Goal: Navigation & Orientation: Find specific page/section

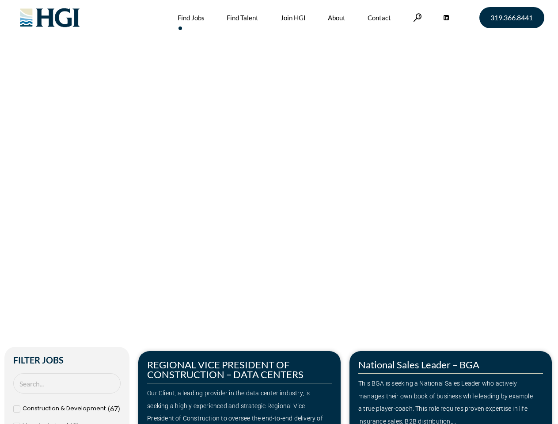
click at [279, 212] on div "Make Your Next Move Home » Jobs" at bounding box center [279, 186] width 504 height 373
click at [416, 17] on link at bounding box center [417, 17] width 9 height 8
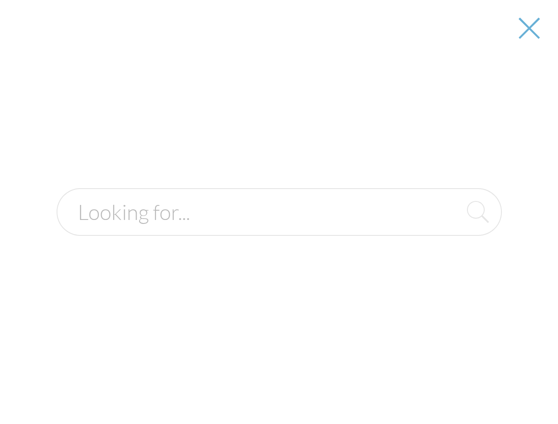
click at [239, 388] on div "Our Client, a leading provider in the data center industry, is seeking a highly…" at bounding box center [239, 412] width 185 height 51
click at [451, 388] on div at bounding box center [279, 212] width 557 height 424
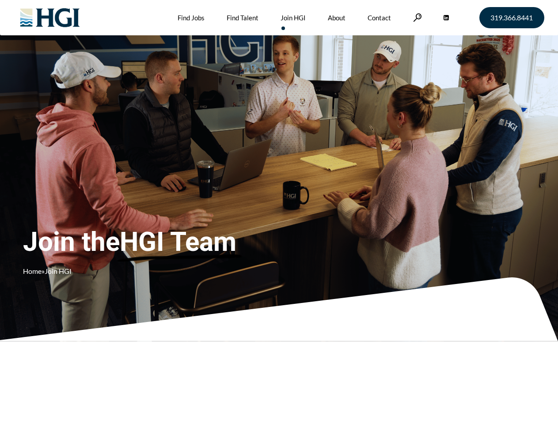
click at [279, 212] on div "Join the HGI Team Home » Join HGI" at bounding box center [165, 199] width 284 height 172
click at [416, 17] on link at bounding box center [417, 17] width 9 height 8
